Goal: Information Seeking & Learning: Learn about a topic

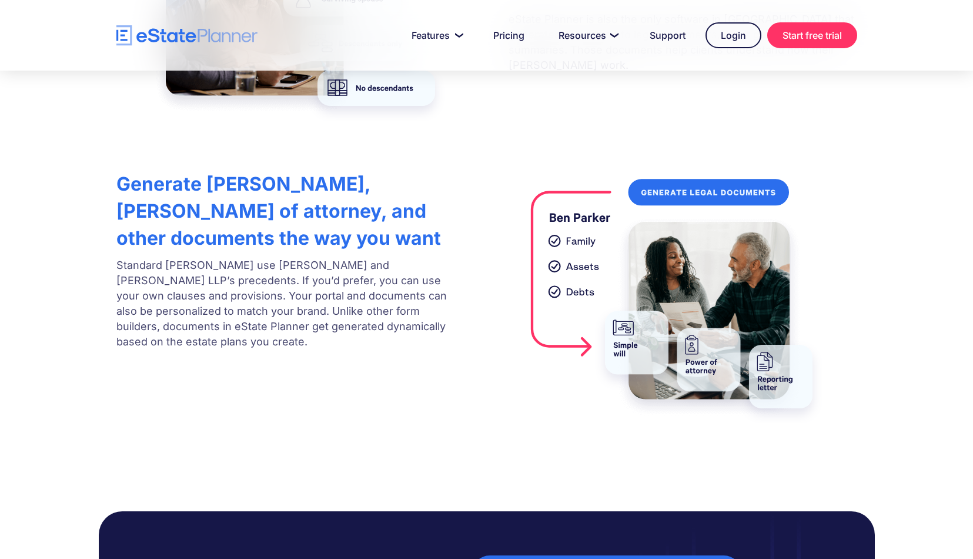
click at [398, 181] on strong "Generate wills, powers of attorney, and other documents the way you want" at bounding box center [278, 210] width 325 height 77
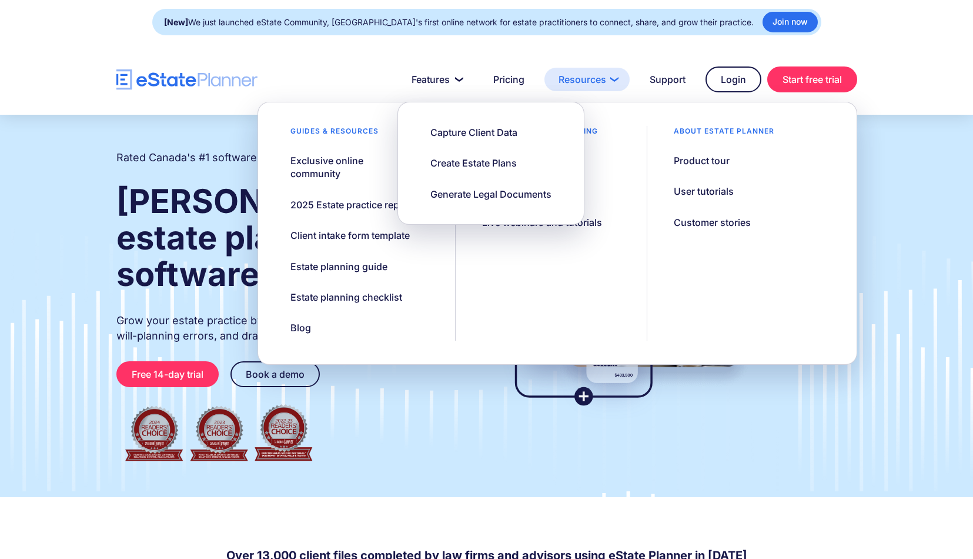
click at [567, 82] on link "Resources" at bounding box center [587, 80] width 85 height 24
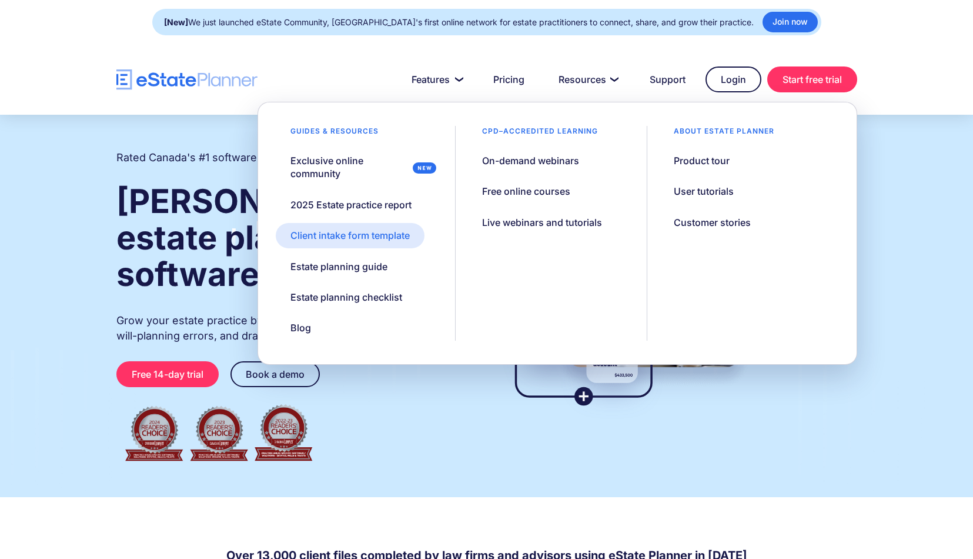
click at [363, 243] on link "Client intake form template" at bounding box center [350, 235] width 149 height 25
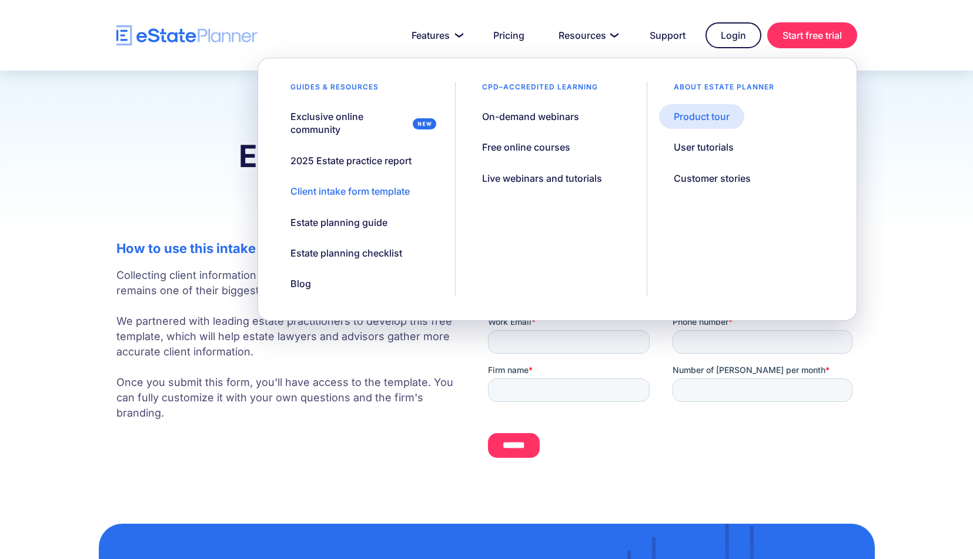
click at [689, 114] on div "Product tour" at bounding box center [702, 116] width 56 height 13
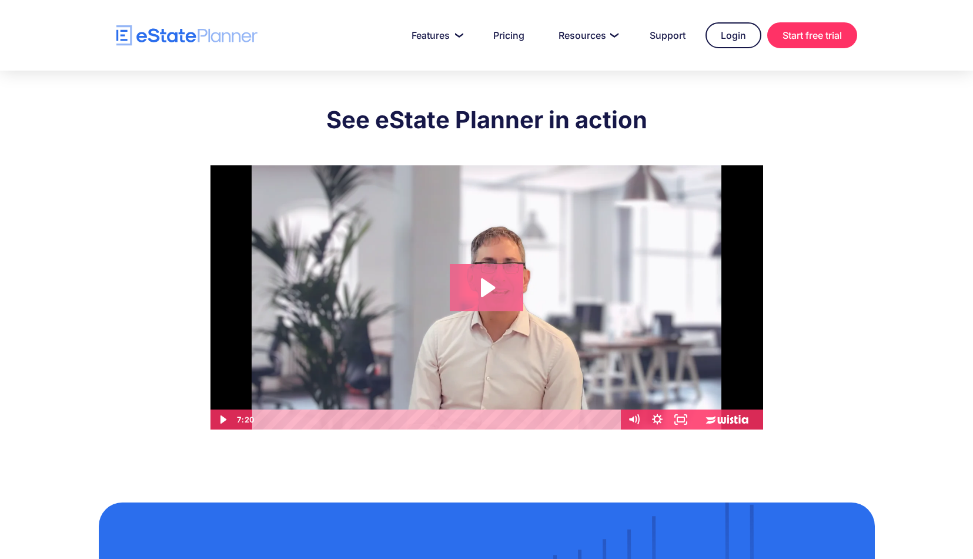
click at [468, 279] on icon "Play Video: eState Product Demo Video" at bounding box center [487, 287] width 74 height 47
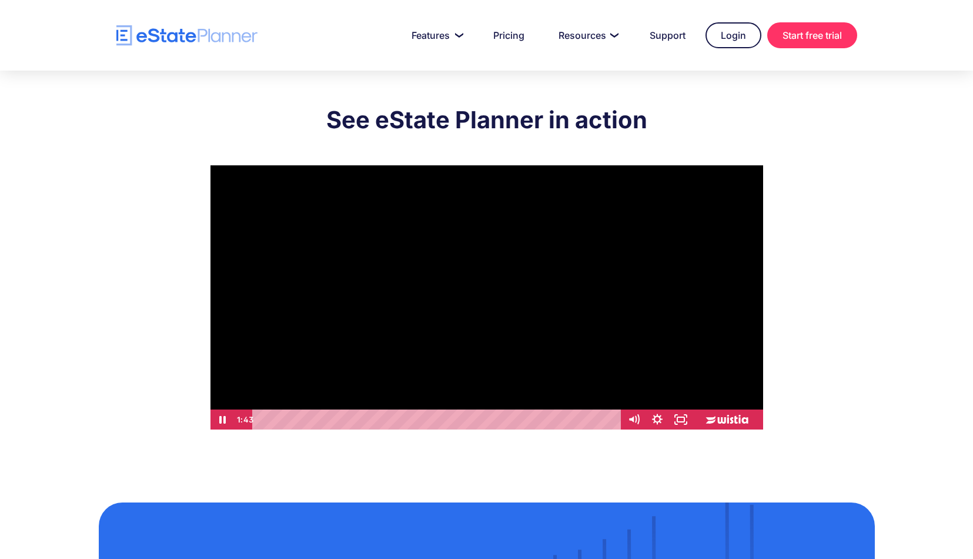
click at [344, 419] on div "Playbar" at bounding box center [438, 419] width 355 height 20
click at [365, 422] on div "2:08" at bounding box center [438, 419] width 355 height 20
click at [395, 420] on div "2:45" at bounding box center [438, 419] width 355 height 20
click at [409, 420] on div "3:03" at bounding box center [438, 419] width 355 height 20
click at [425, 420] on div "3:23" at bounding box center [438, 419] width 355 height 20
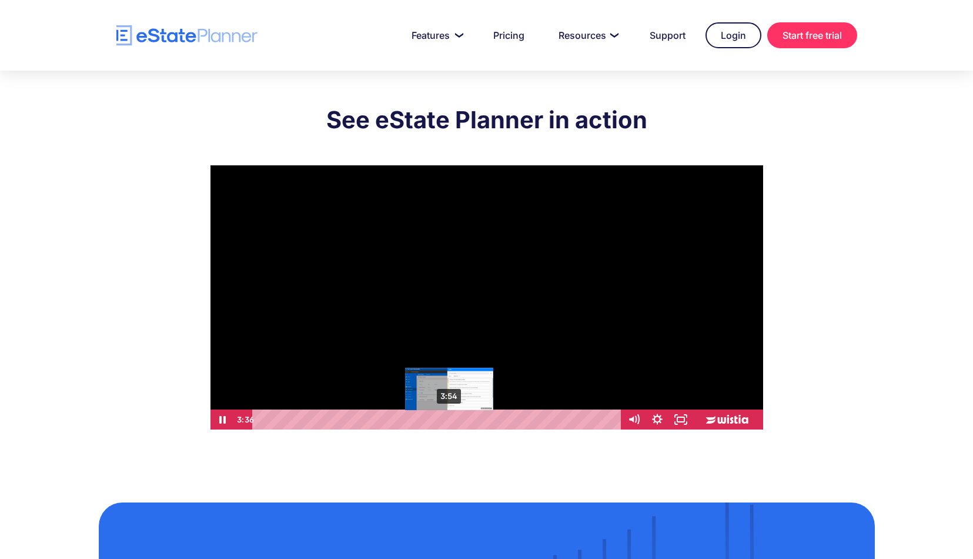
click at [450, 420] on div "3:54" at bounding box center [438, 419] width 355 height 20
click at [472, 421] on div "4:21" at bounding box center [438, 419] width 355 height 20
click at [485, 421] on div "4:37" at bounding box center [438, 419] width 355 height 20
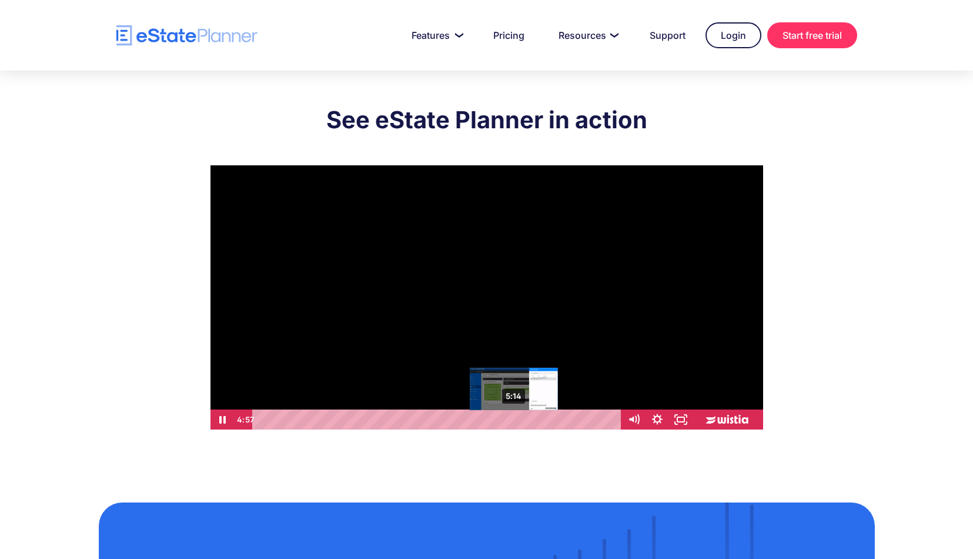
click at [515, 419] on div "5:14" at bounding box center [438, 419] width 355 height 20
click at [531, 419] on div "5:34" at bounding box center [438, 419] width 355 height 20
click at [540, 419] on div "5:46" at bounding box center [438, 419] width 355 height 20
click at [566, 420] on div "6:17" at bounding box center [438, 419] width 355 height 20
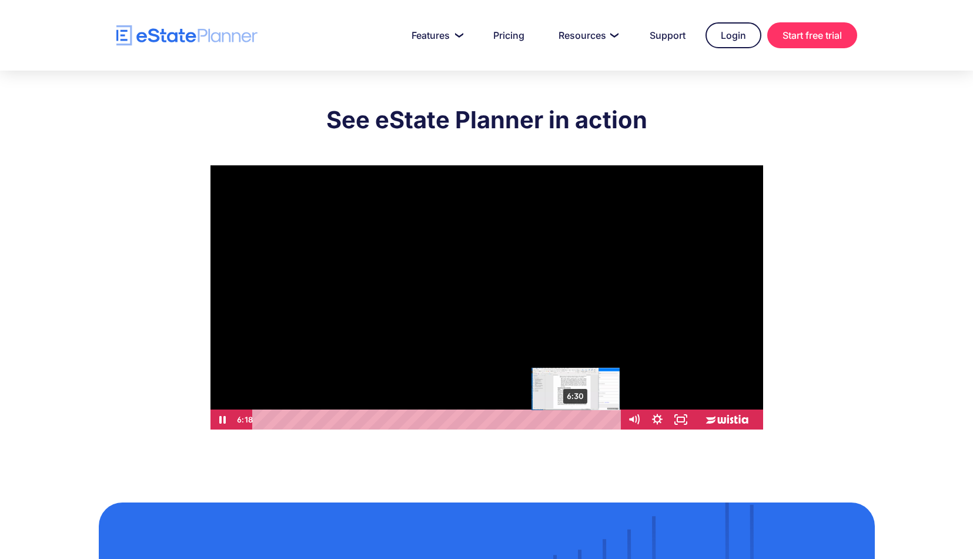
click at [576, 420] on div "6:30" at bounding box center [438, 419] width 355 height 20
click at [588, 421] on div "6:45" at bounding box center [438, 419] width 355 height 20
click at [601, 421] on div "7:00" at bounding box center [438, 419] width 355 height 20
click at [612, 420] on div "7:15" at bounding box center [438, 419] width 355 height 20
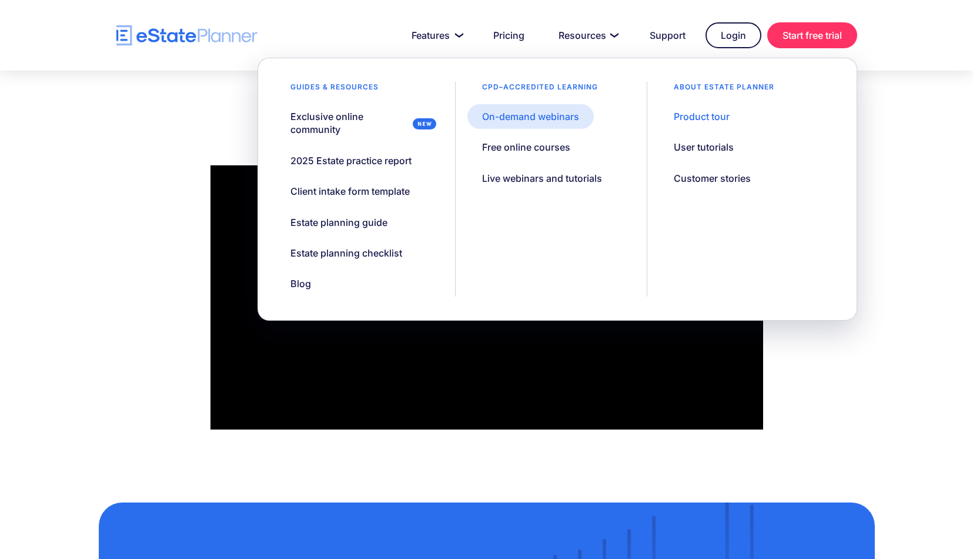
click at [569, 123] on link "On-demand webinars" at bounding box center [531, 116] width 126 height 25
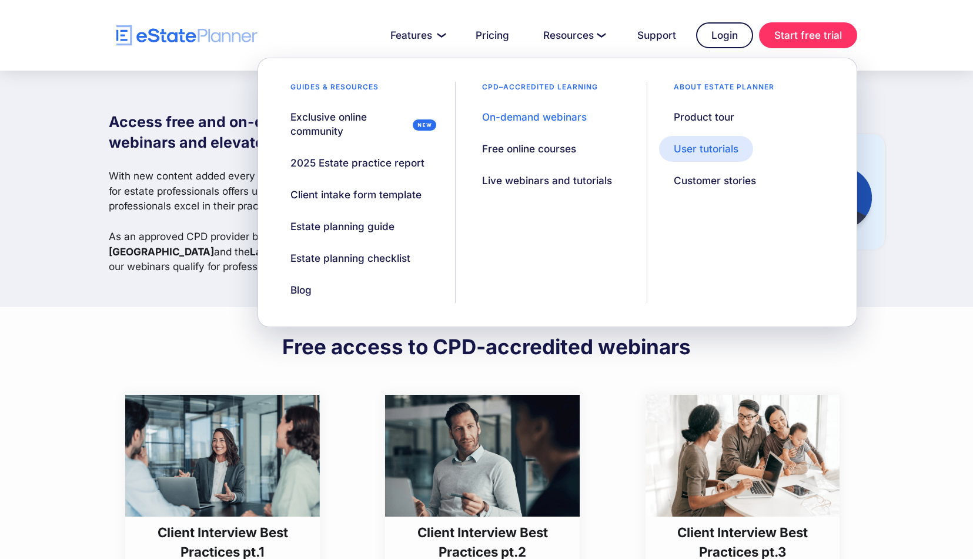
click at [711, 142] on div "User tutorials" at bounding box center [706, 149] width 65 height 14
